Goal: Information Seeking & Learning: Learn about a topic

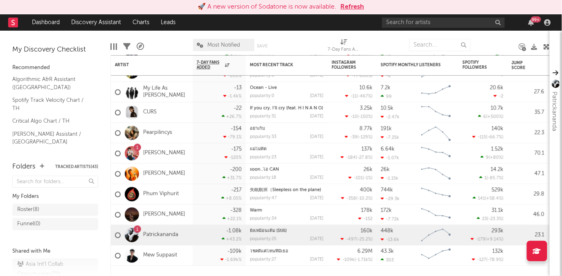
click at [359, 7] on button "Refresh" at bounding box center [353, 7] width 24 height 10
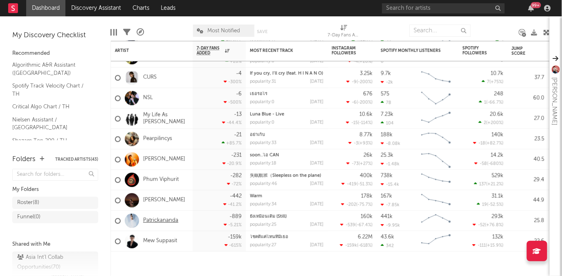
click at [167, 221] on link "Patrickananda" at bounding box center [160, 220] width 35 height 7
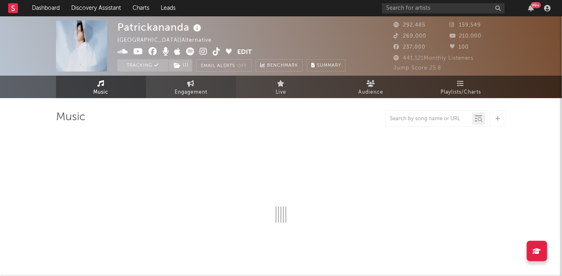
click at [196, 94] on span "Engagement" at bounding box center [191, 93] width 33 height 10
select select "1w"
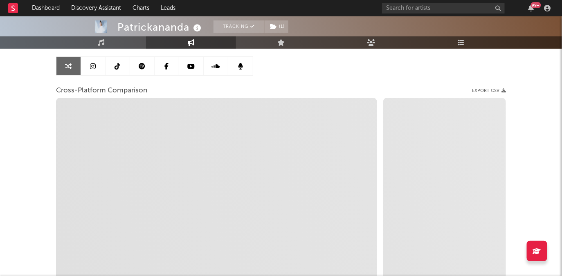
scroll to position [108, 0]
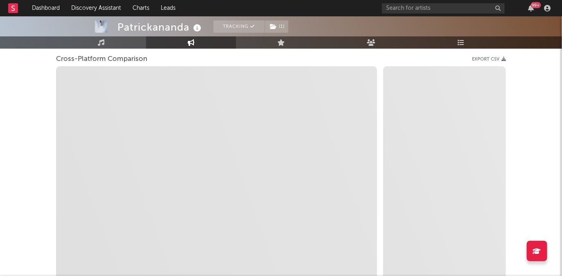
select select "1m"
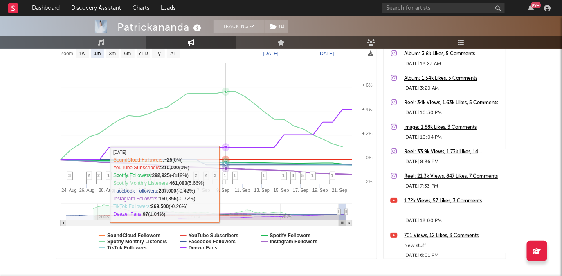
scroll to position [137, 0]
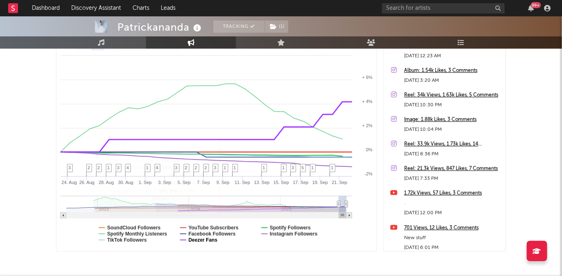
click at [205, 239] on text "Deezer Fans" at bounding box center [203, 240] width 29 height 6
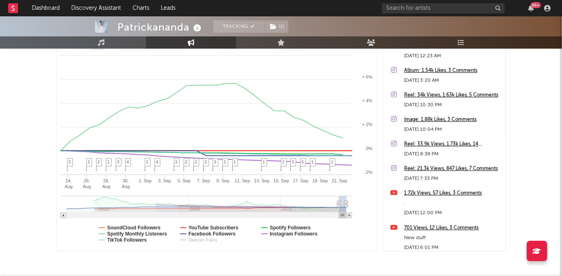
select select "1m"
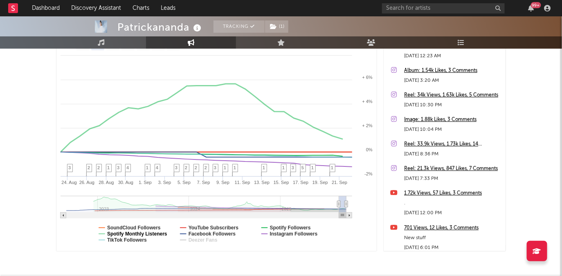
click at [155, 232] on text "Spotify Monthly Listeners" at bounding box center [137, 234] width 60 height 6
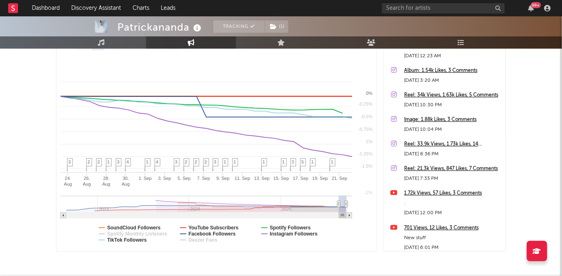
select select "1m"
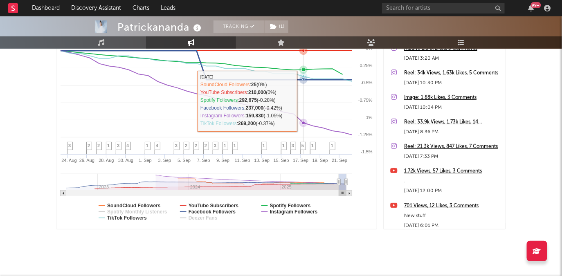
scroll to position [169, 0]
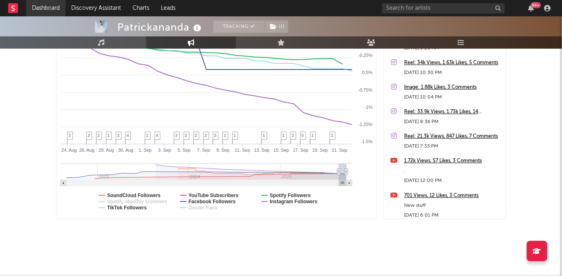
click at [47, 5] on link "Dashboard" at bounding box center [45, 8] width 39 height 16
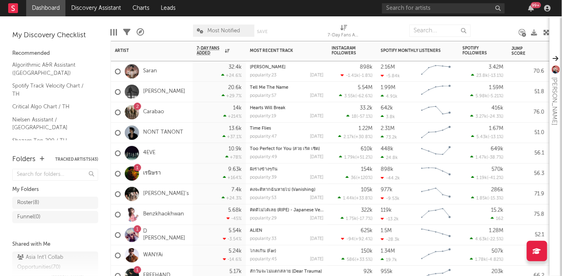
click at [137, 107] on div "2" at bounding box center [137, 107] width 3 height 0
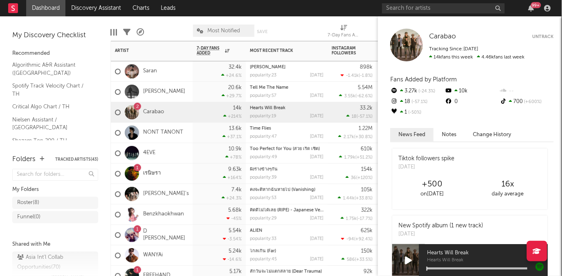
scroll to position [11, 0]
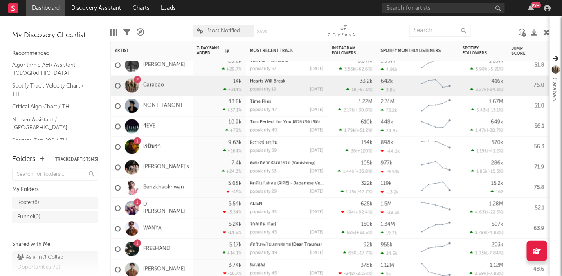
click at [140, 201] on div "1" at bounding box center [137, 202] width 7 height 7
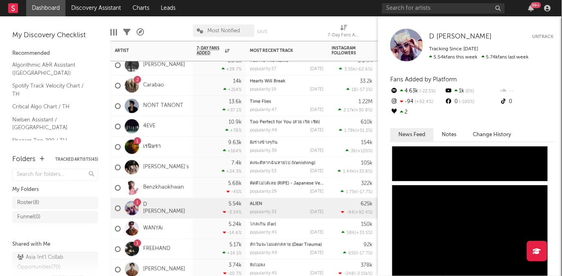
scroll to position [403, 0]
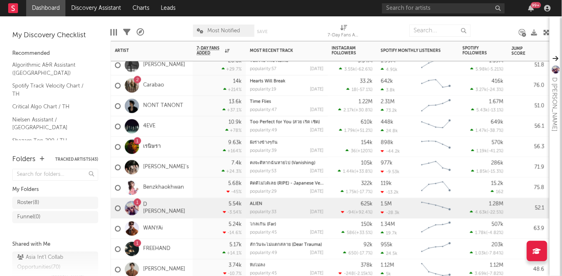
click at [138, 244] on div "1" at bounding box center [137, 244] width 2 height 0
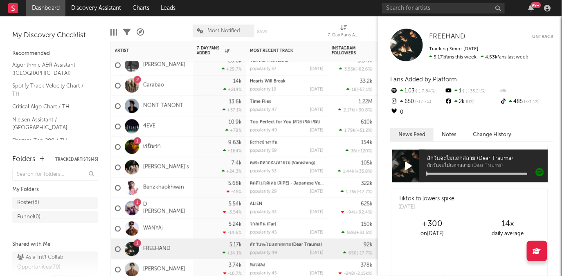
scroll to position [0, 0]
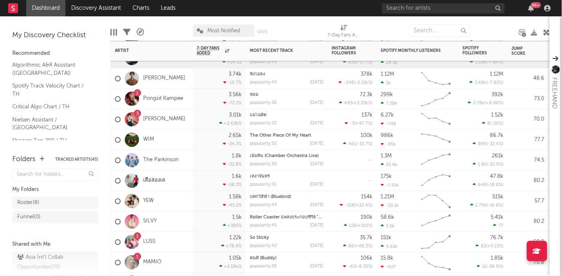
click at [138, 111] on div "3" at bounding box center [137, 113] width 7 height 7
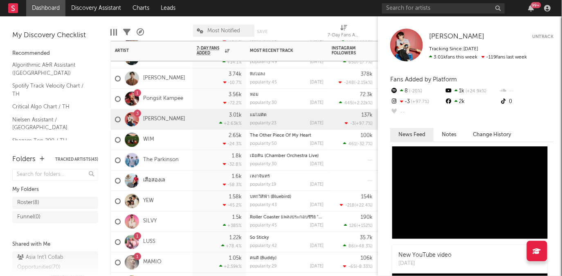
scroll to position [725, 0]
